Goal: Check status

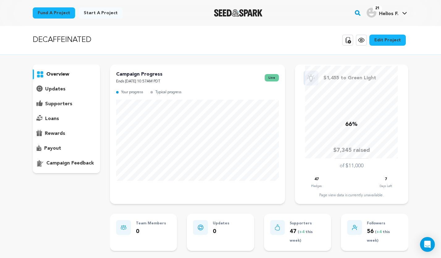
drag, startPoint x: 322, startPoint y: 178, endPoint x: 305, endPoint y: 174, distance: 17.3
click at [306, 176] on div "66% $7,345 raised of $11,000 47 Pledges 7 Days Left Page view data is currently…" at bounding box center [351, 132] width 101 height 132
click at [48, 98] on div "overview" at bounding box center [66, 118] width 67 height 109
click at [50, 106] on p "supporters" at bounding box center [58, 103] width 27 height 7
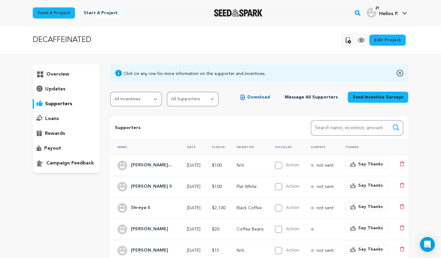
click at [85, 84] on div "overview" at bounding box center [66, 118] width 67 height 109
click at [76, 77] on div "overview" at bounding box center [66, 74] width 67 height 10
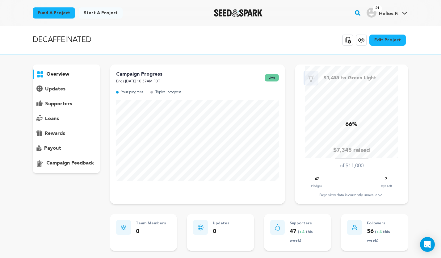
click at [87, 142] on div "overview" at bounding box center [66, 118] width 67 height 109
click at [245, 11] on img "Seed&Spark Homepage" at bounding box center [238, 12] width 48 height 7
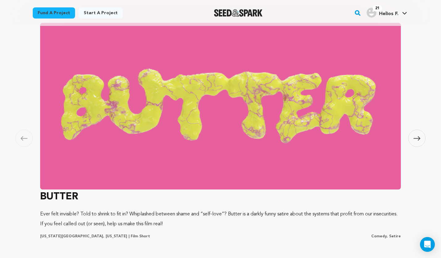
click at [420, 136] on span at bounding box center [416, 138] width 17 height 17
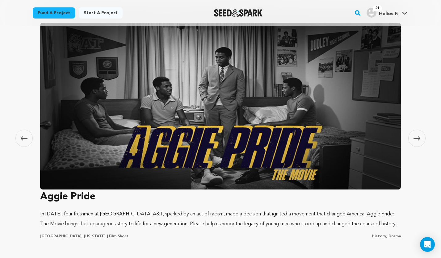
click at [420, 136] on span at bounding box center [416, 138] width 17 height 17
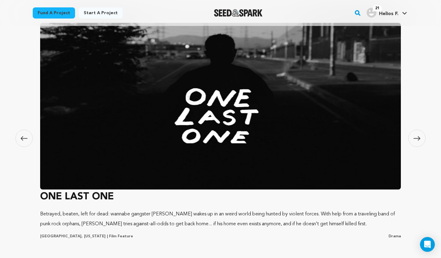
click at [420, 136] on span at bounding box center [416, 138] width 17 height 17
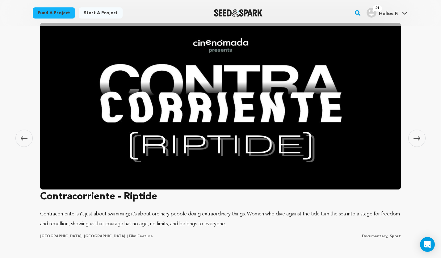
click at [420, 136] on span at bounding box center [416, 138] width 17 height 17
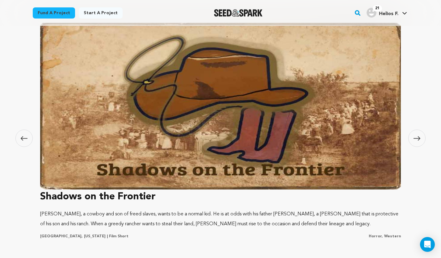
click at [420, 136] on span at bounding box center [416, 138] width 17 height 17
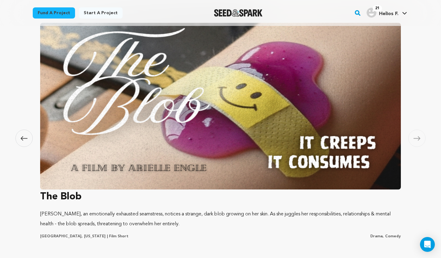
scroll to position [0, 116]
click at [420, 136] on span at bounding box center [416, 138] width 17 height 17
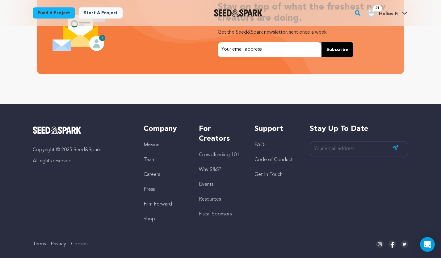
scroll to position [0, 0]
